Goal: Task Accomplishment & Management: Manage account settings

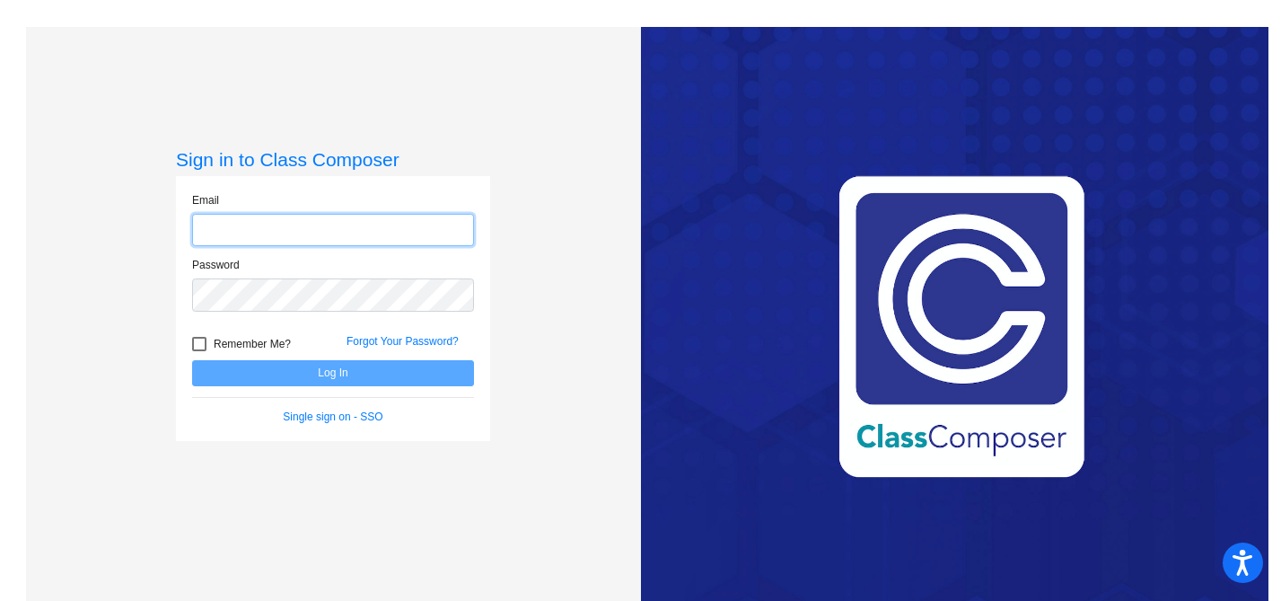
type input "[EMAIL_ADDRESS][DOMAIN_NAME]"
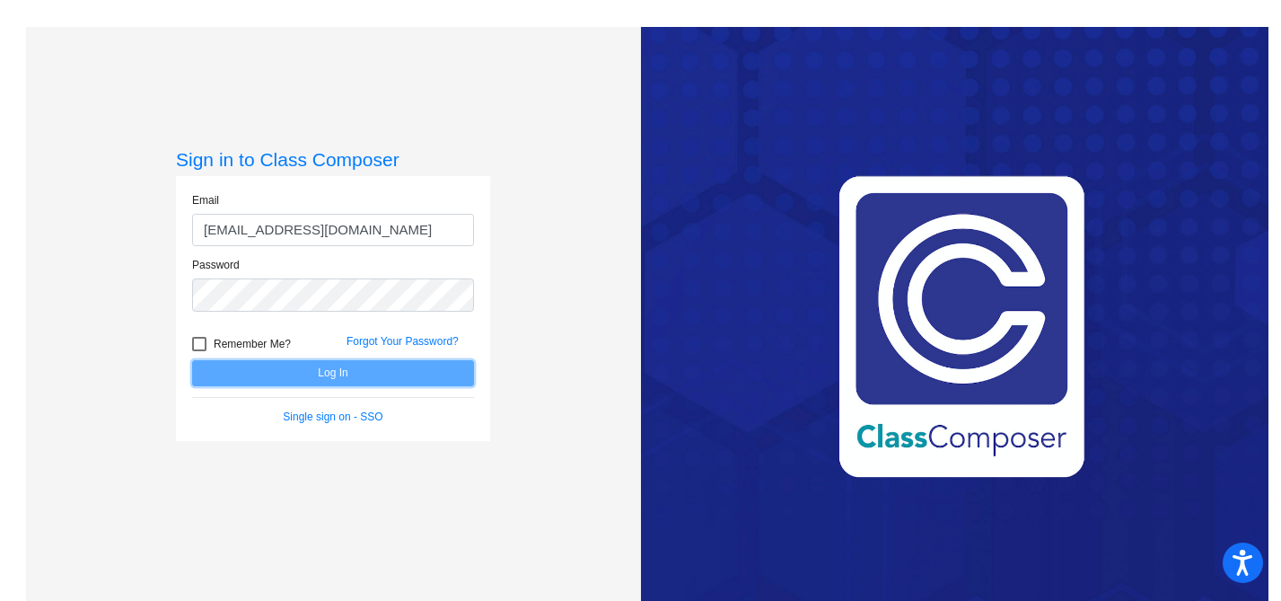
click at [399, 375] on button "Log In" at bounding box center [333, 373] width 282 height 26
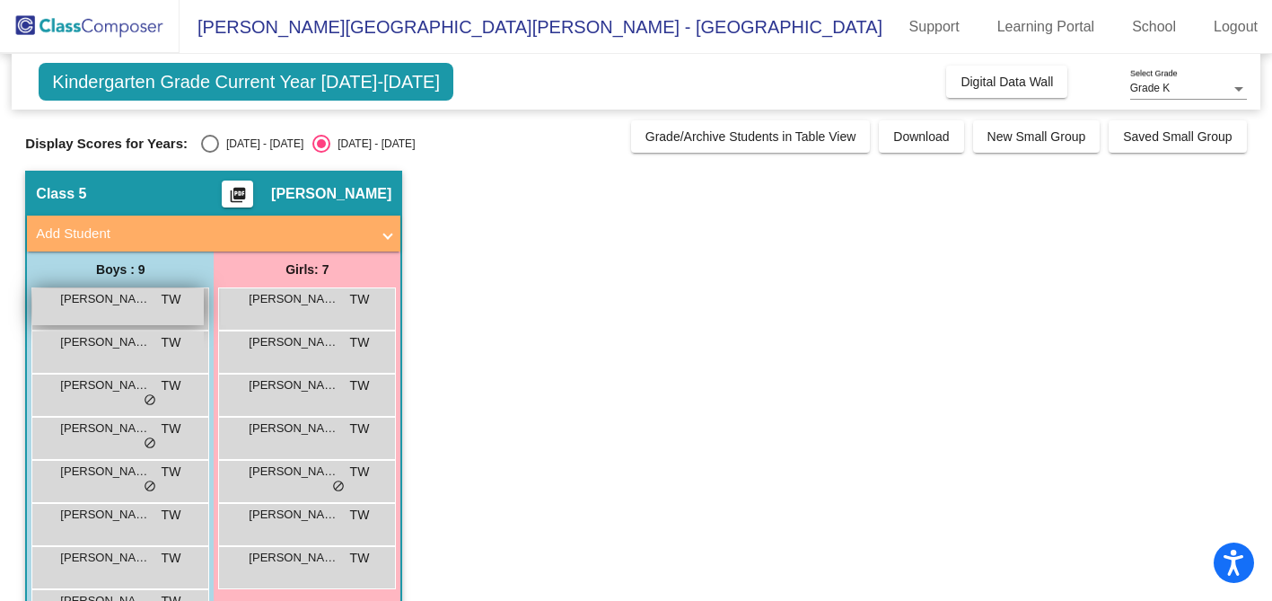
click at [154, 297] on div "[PERSON_NAME] TW lock do_not_disturb_alt" at bounding box center [117, 306] width 171 height 37
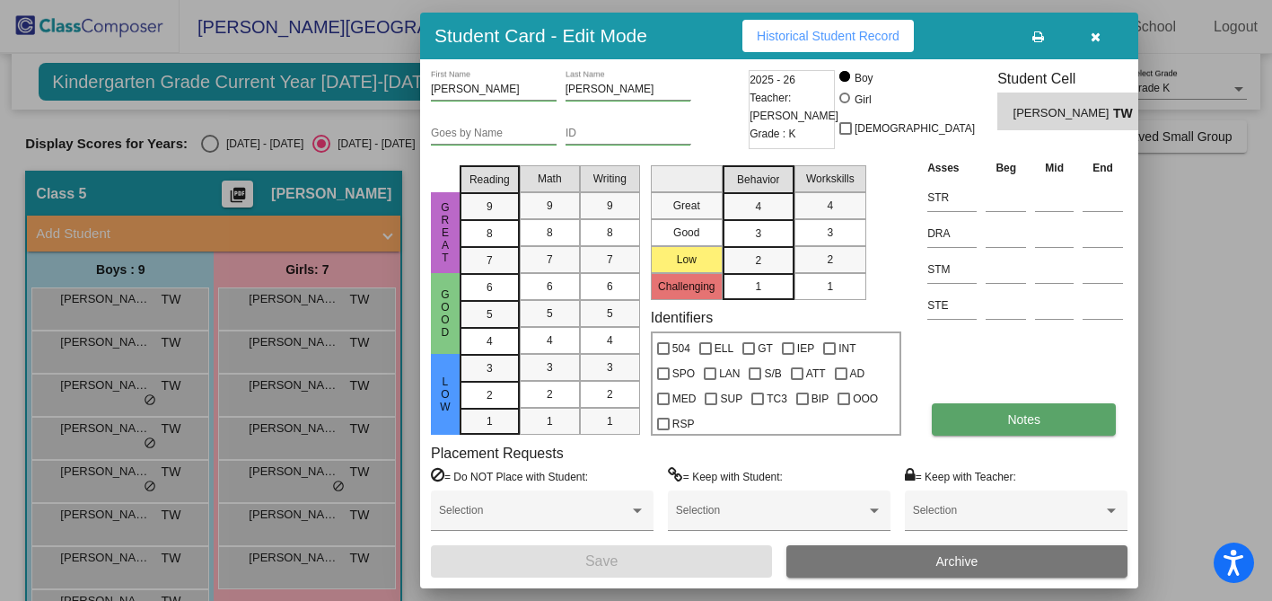
click at [1009, 423] on span "Notes" at bounding box center [1023, 419] width 33 height 14
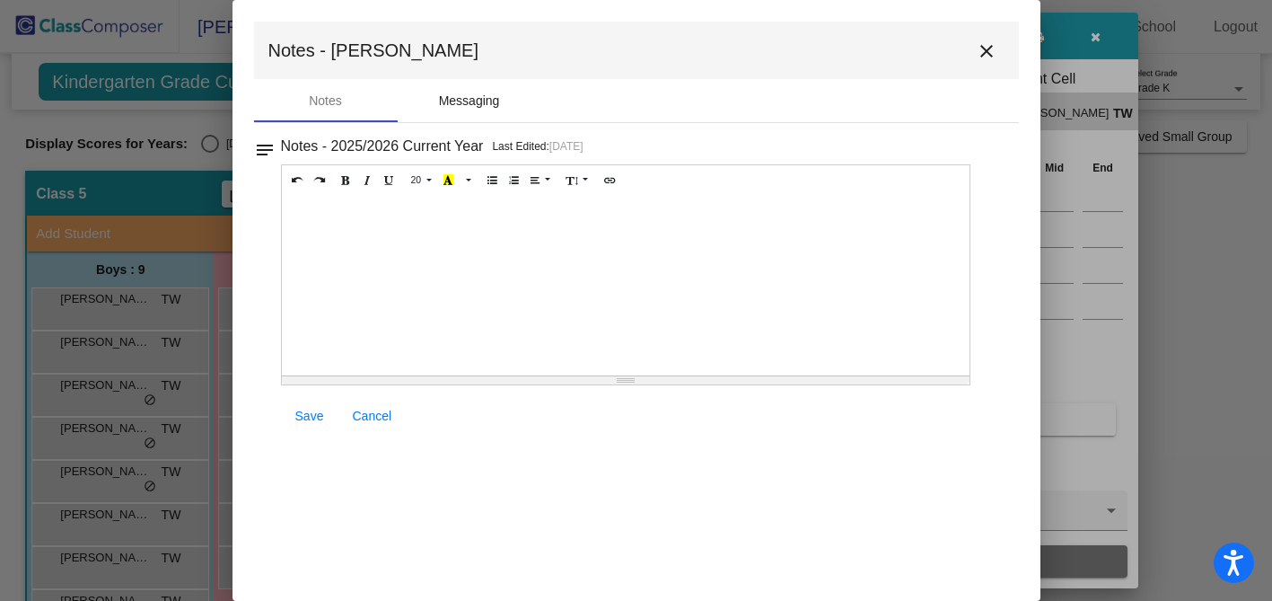
click at [469, 105] on div "Messaging" at bounding box center [469, 101] width 61 height 19
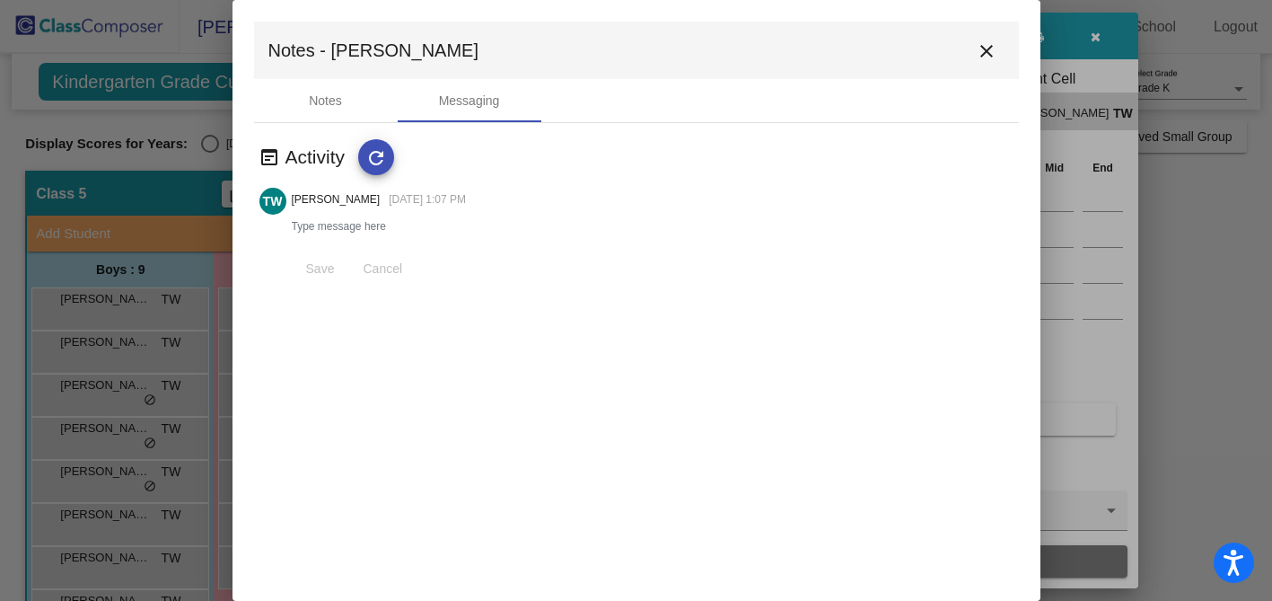
click at [985, 57] on mat-icon "close" at bounding box center [987, 51] width 22 height 22
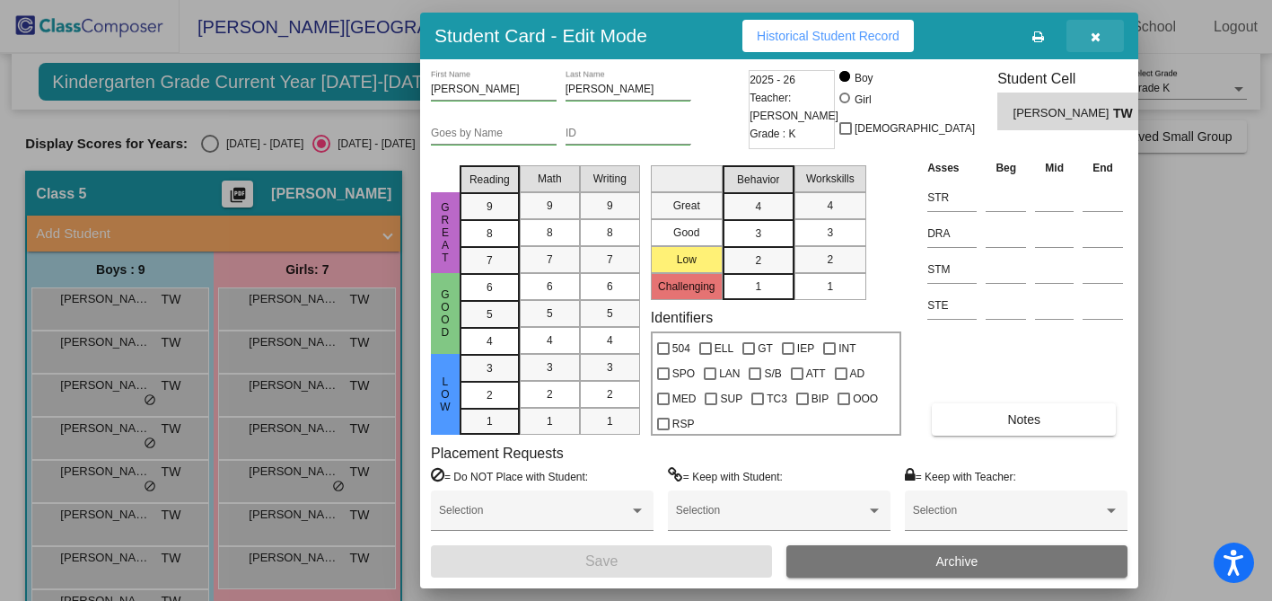
click at [1101, 39] on button "button" at bounding box center [1094, 36] width 57 height 32
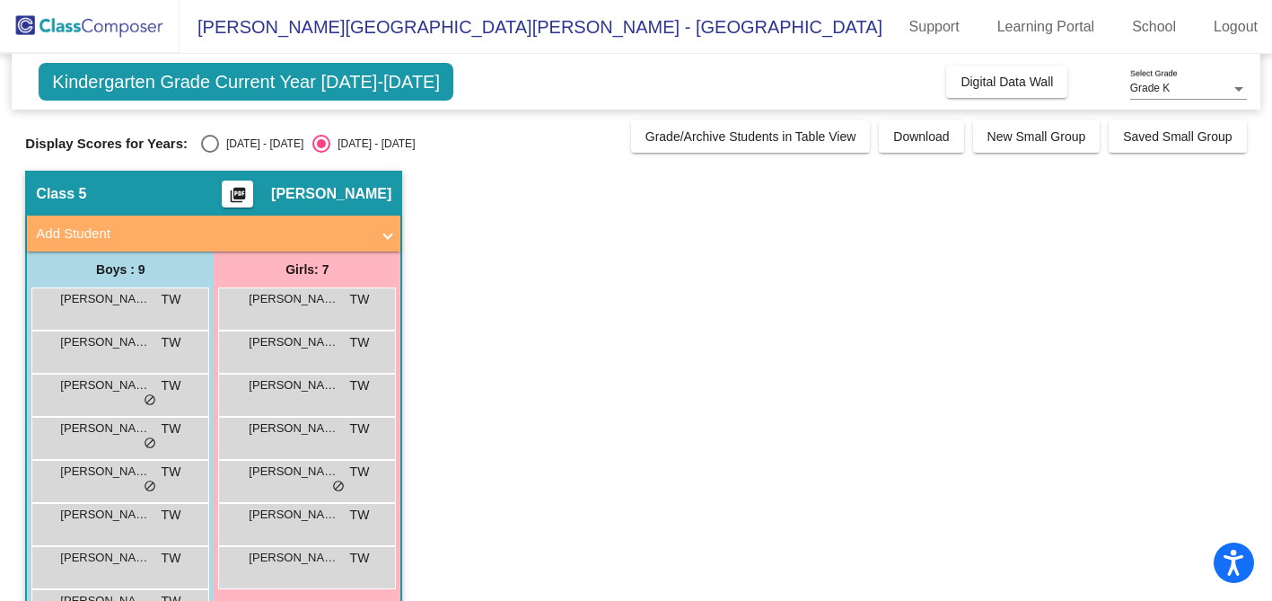
click at [201, 144] on div "Select an option" at bounding box center [210, 144] width 18 height 18
click at [209, 153] on input "[DATE] - [DATE]" at bounding box center [209, 153] width 1 height 1
radio input "true"
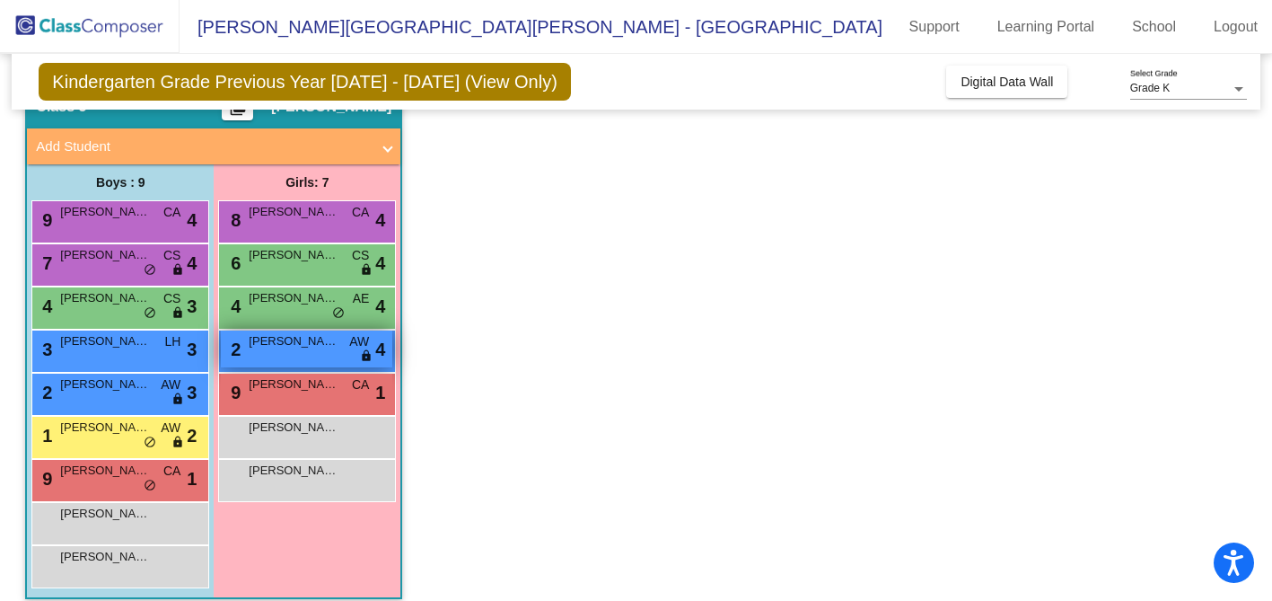
scroll to position [103, 0]
